Goal: Information Seeking & Learning: Find specific fact

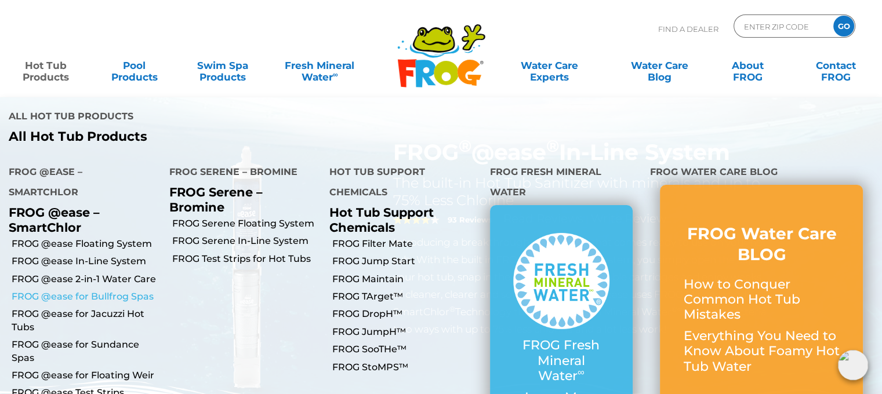
click at [69, 291] on link "FROG @ease for Bullfrog Spas" at bounding box center [86, 297] width 149 height 13
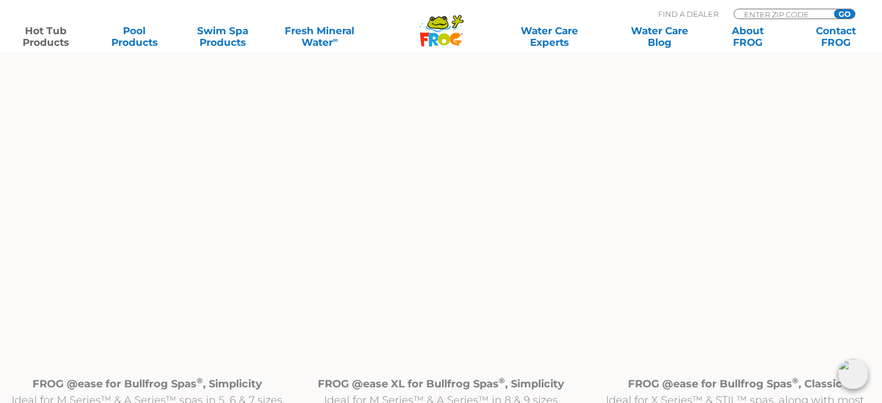
scroll to position [1102, 0]
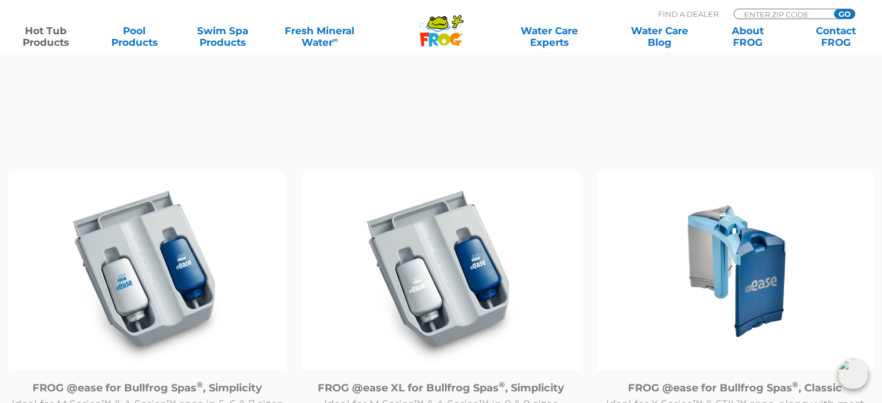
click at [741, 249] on img at bounding box center [735, 271] width 277 height 200
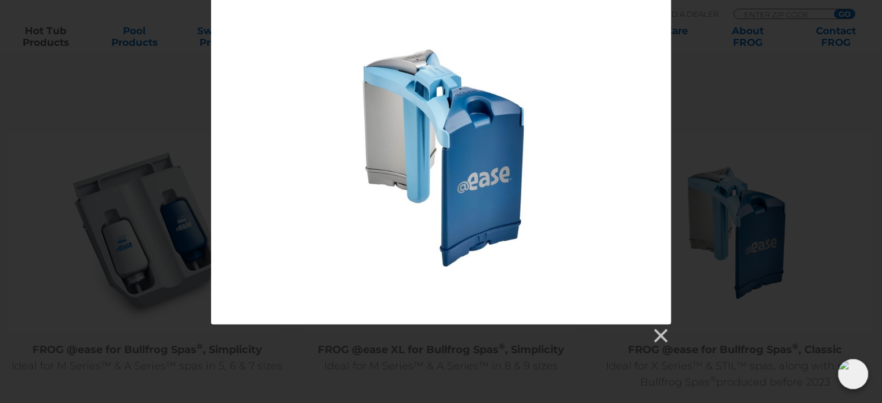
scroll to position [1160, 0]
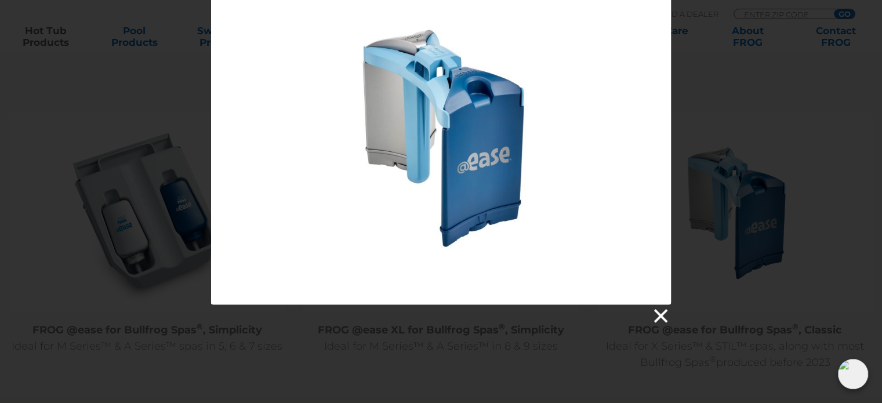
drag, startPoint x: 657, startPoint y: 318, endPoint x: 491, endPoint y: 264, distance: 175.0
click at [657, 317] on link at bounding box center [659, 315] width 17 height 17
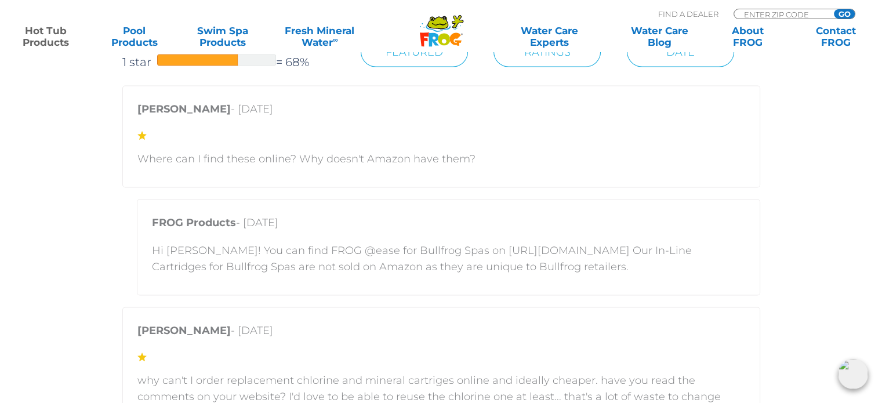
scroll to position [2204, 0]
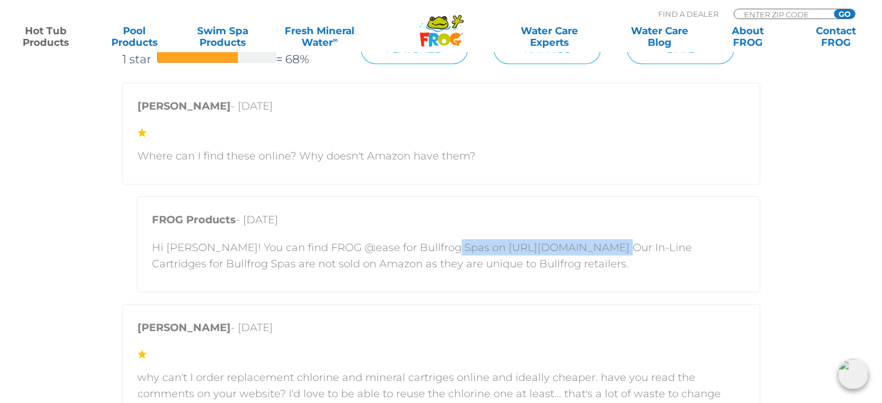
drag, startPoint x: 434, startPoint y: 245, endPoint x: 586, endPoint y: 247, distance: 151.4
click at [586, 247] on p "Hi Matt! You can find FROG @ease for Bullfrog Spas on https://shop.bullfrogspas…" at bounding box center [448, 255] width 593 height 32
copy p "https://shop.bullfrogspas.com"
